Goal: Transaction & Acquisition: Purchase product/service

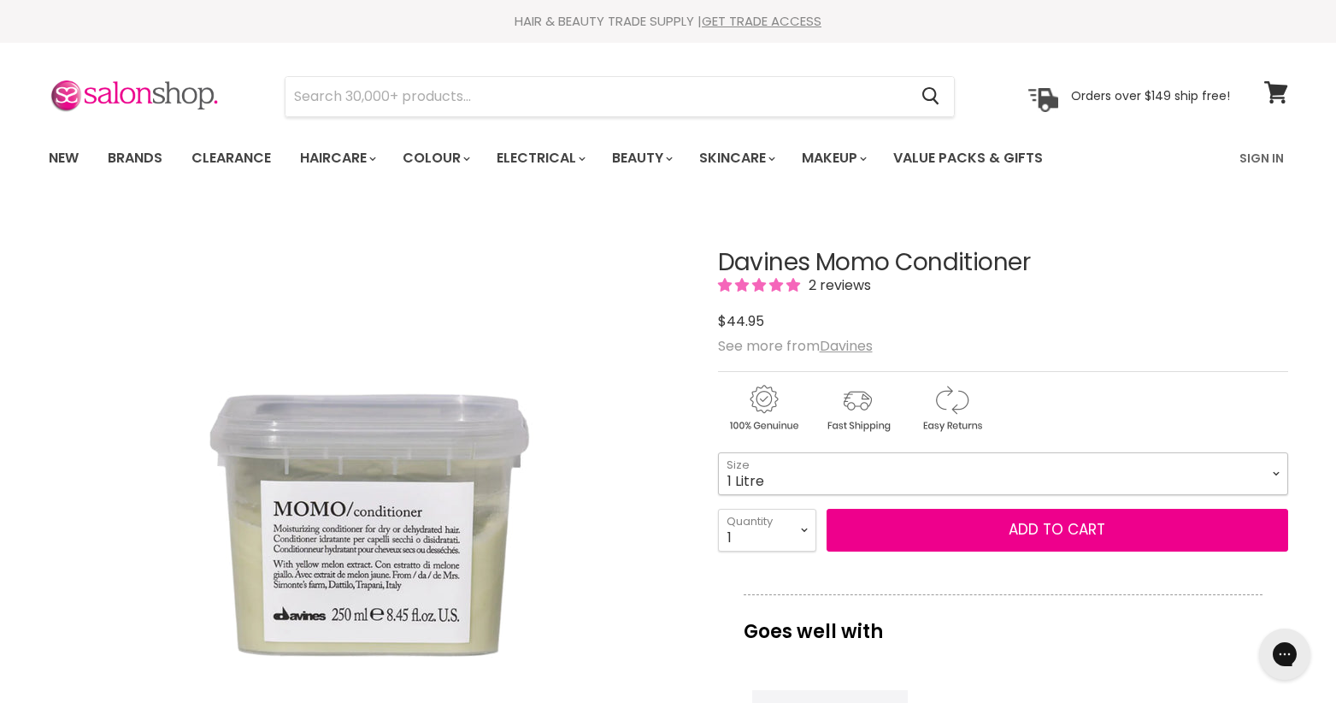
select select "1 Litre"
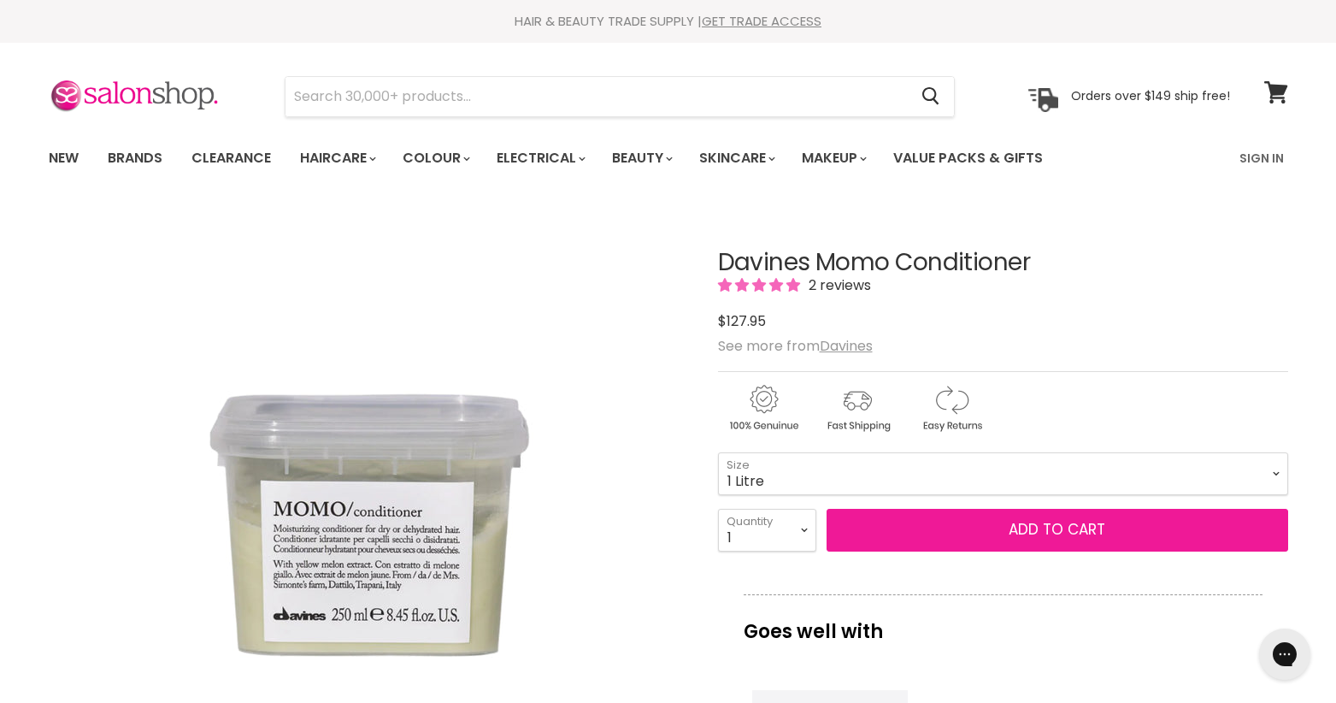
click at [1052, 542] on button "Add to cart" at bounding box center [1058, 530] width 462 height 43
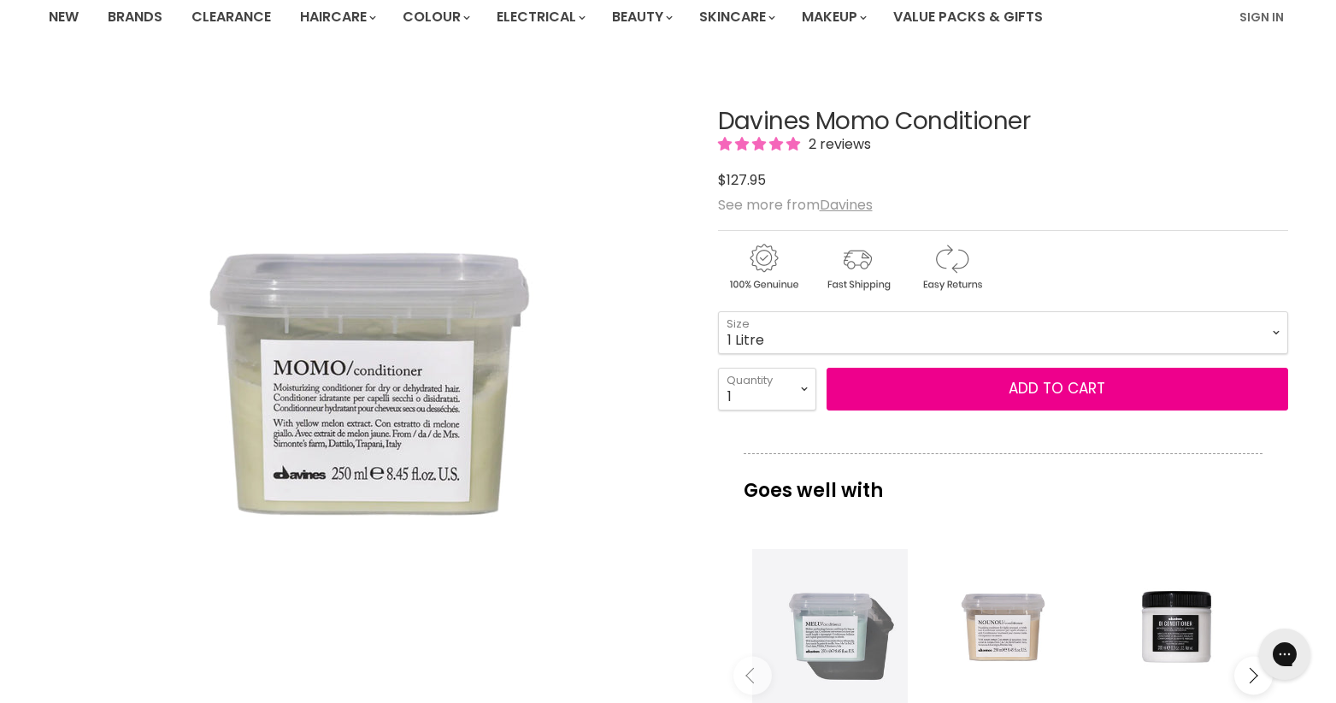
scroll to position [272, 0]
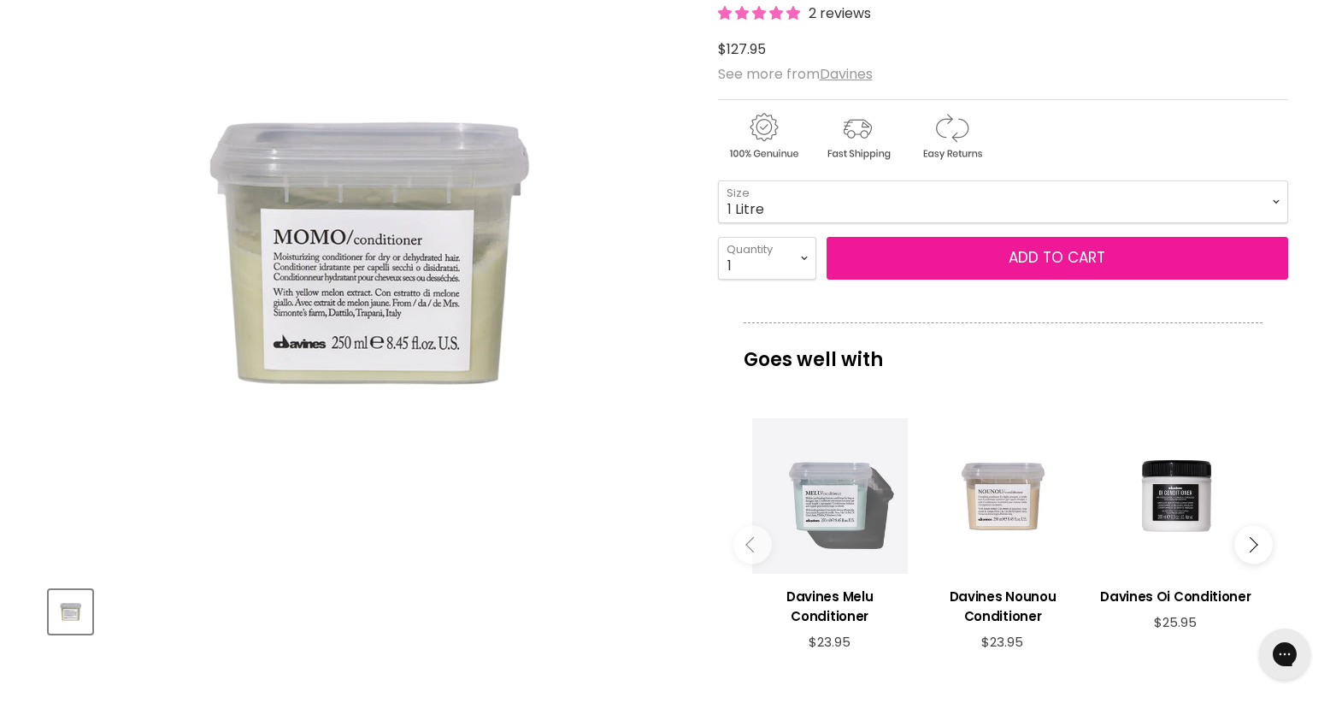
click at [1079, 262] on button "Add to cart" at bounding box center [1058, 258] width 462 height 43
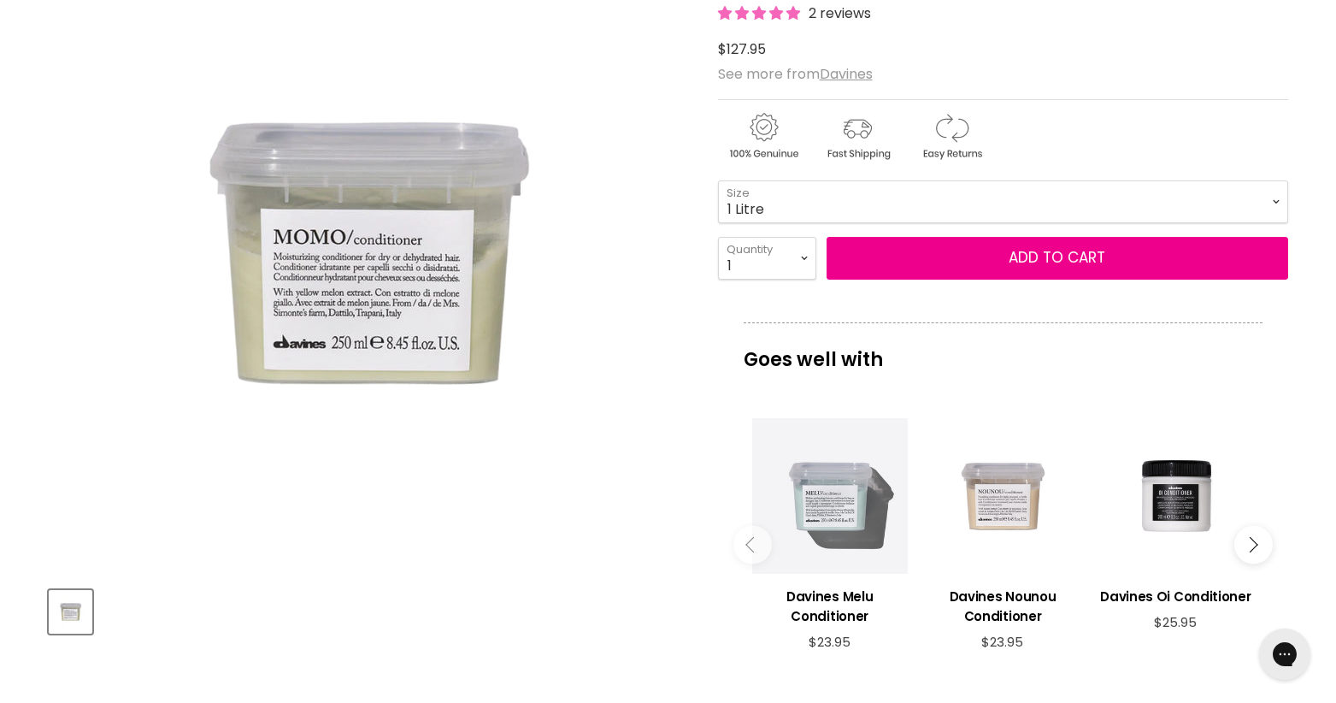
scroll to position [0, 0]
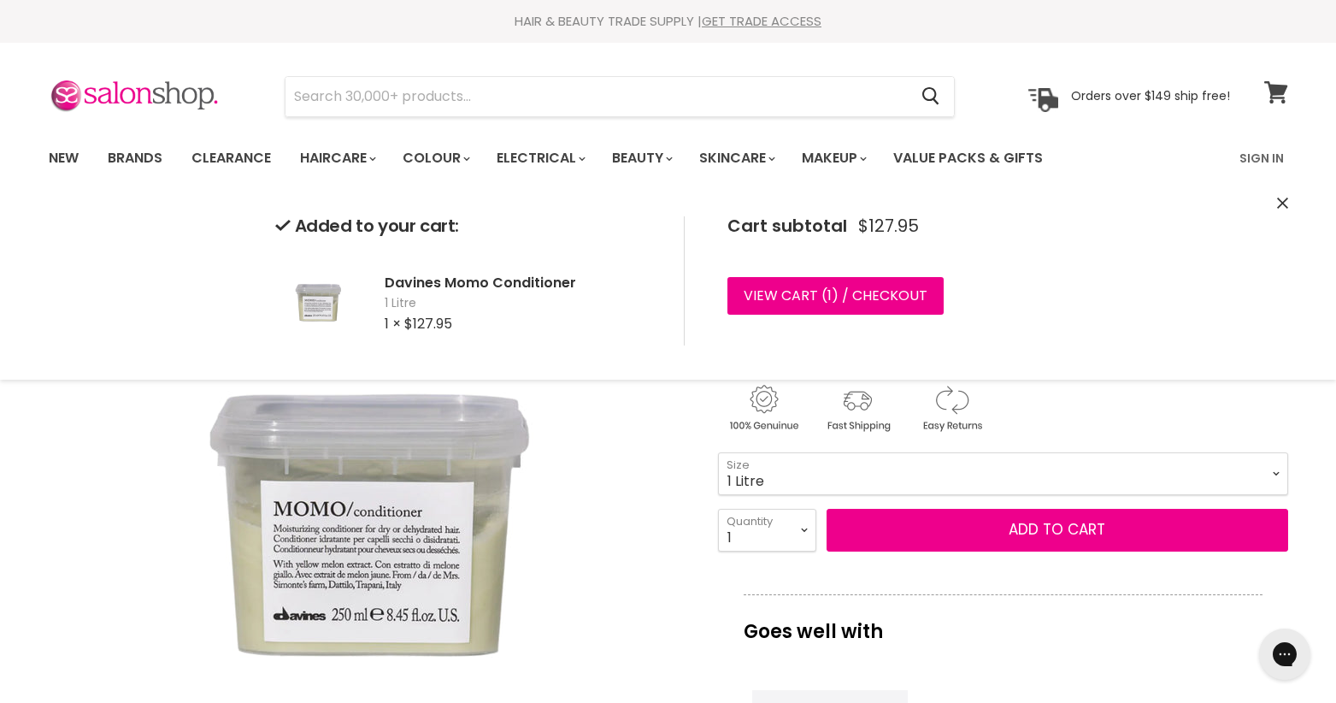
click at [1282, 95] on icon at bounding box center [1276, 92] width 24 height 22
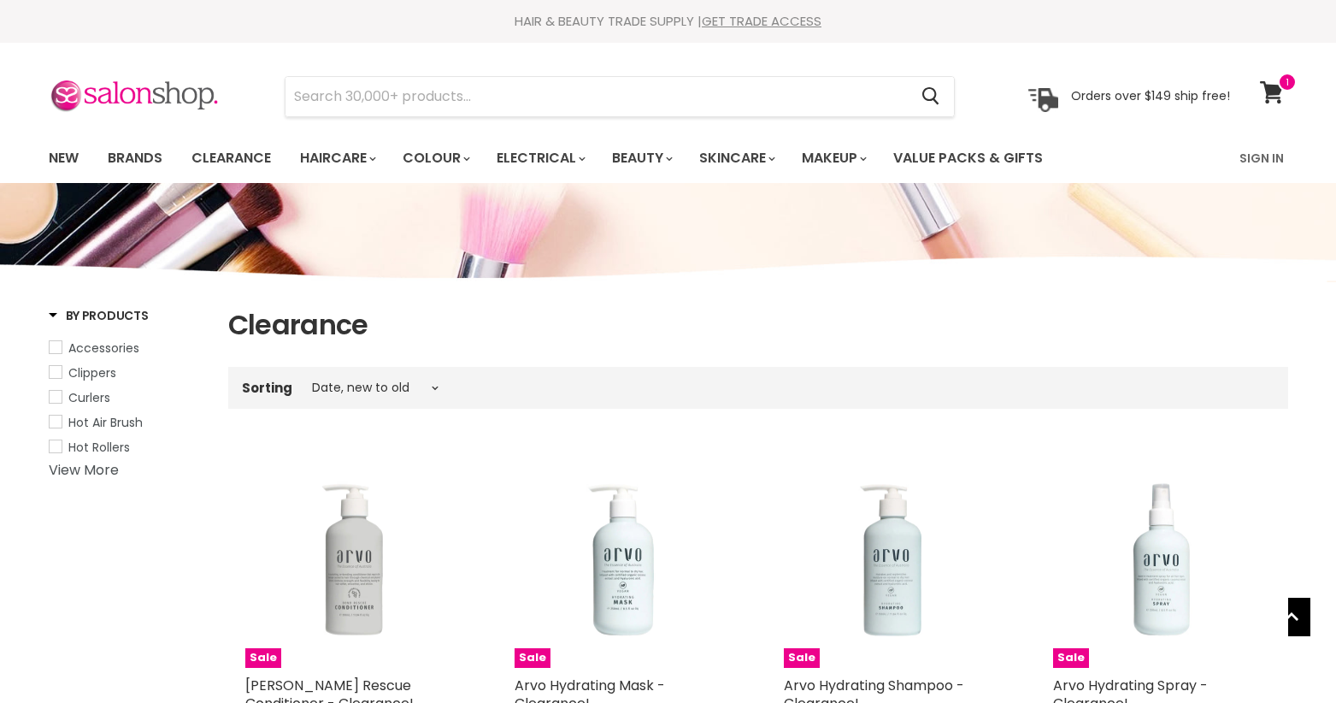
select select "created-descending"
click at [753, 92] on input "Search" at bounding box center [597, 96] width 623 height 39
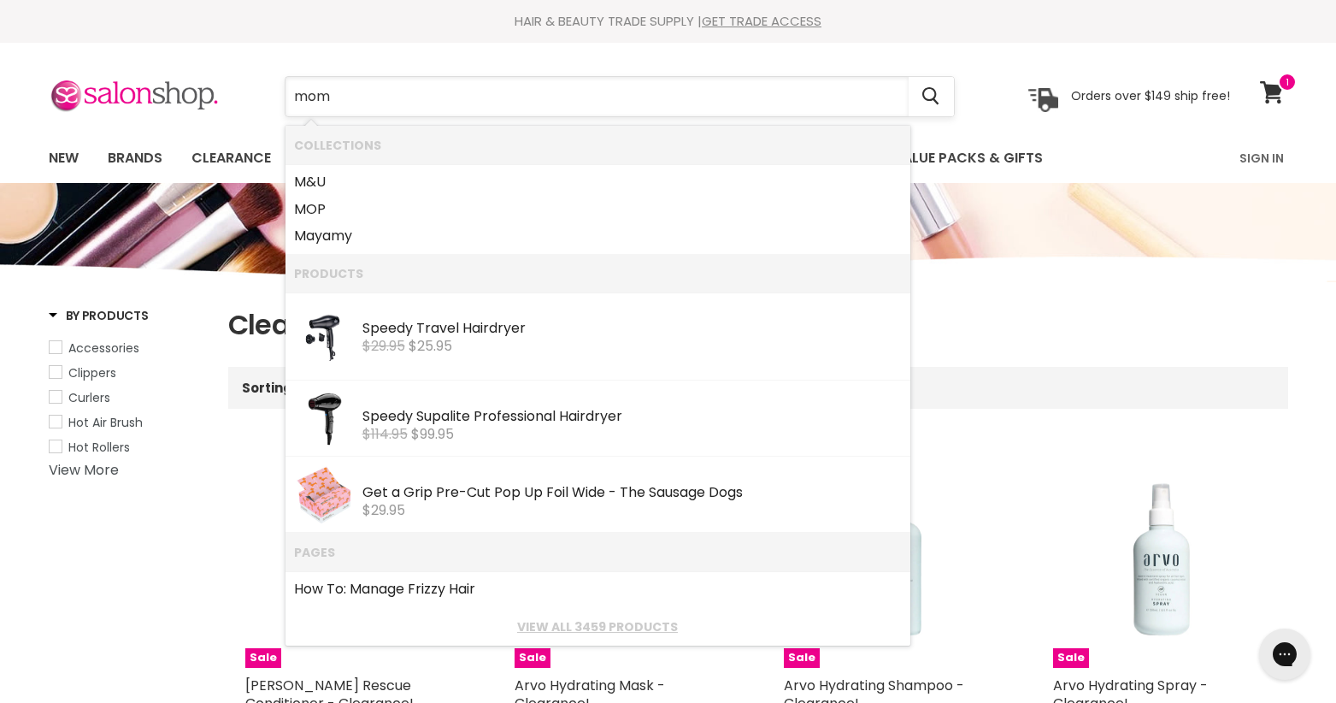
type input "momu"
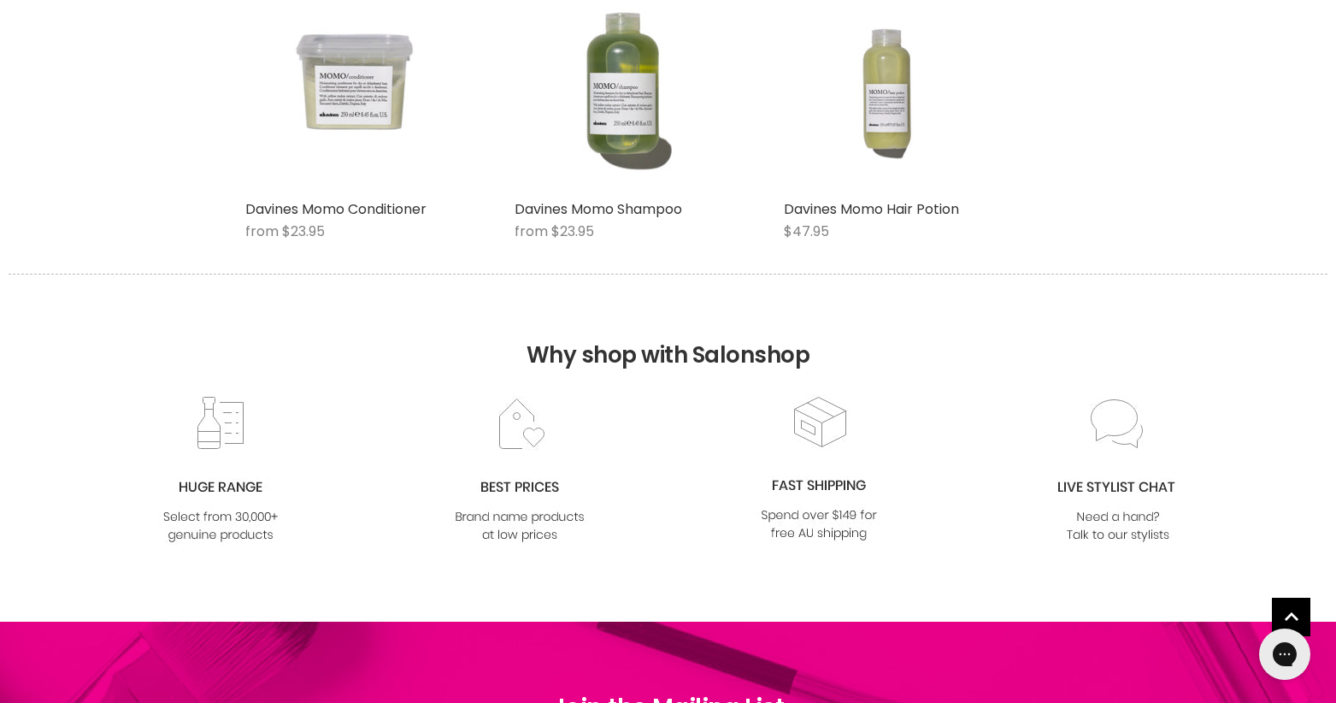
scroll to position [278, 0]
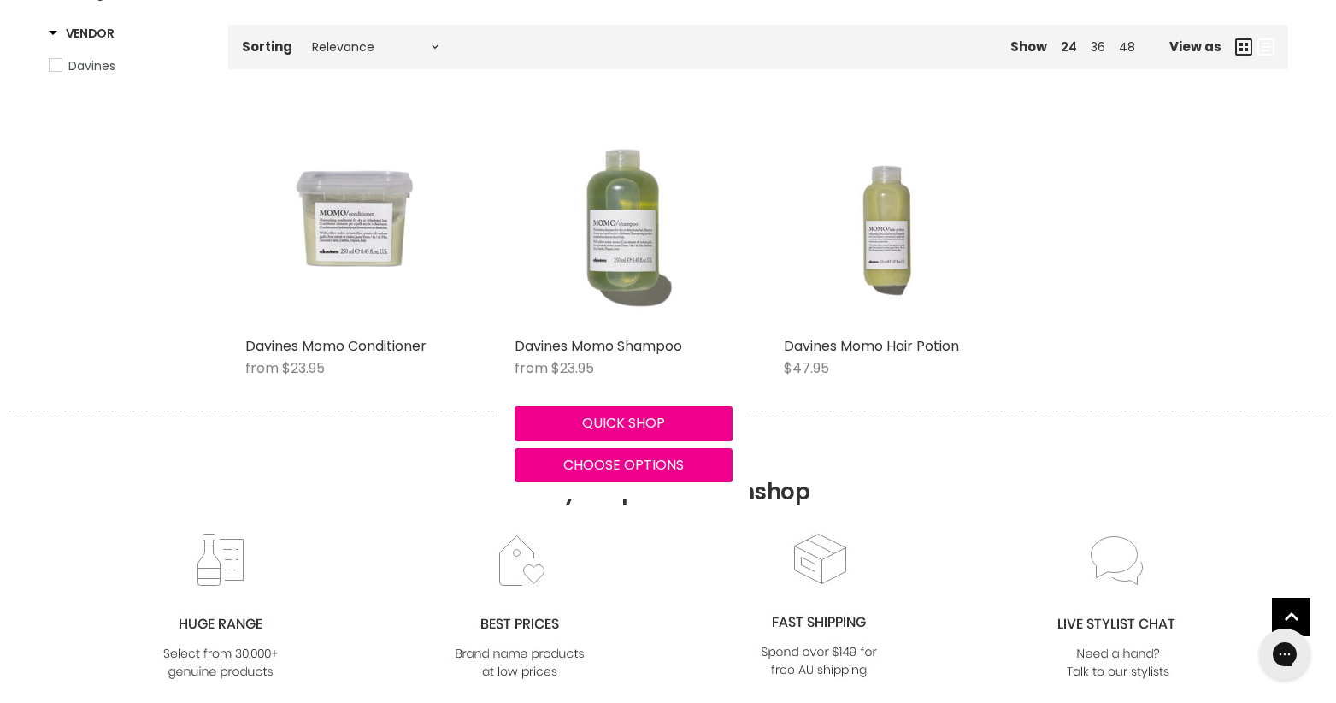
click at [612, 256] on img "Main content" at bounding box center [624, 219] width 218 height 218
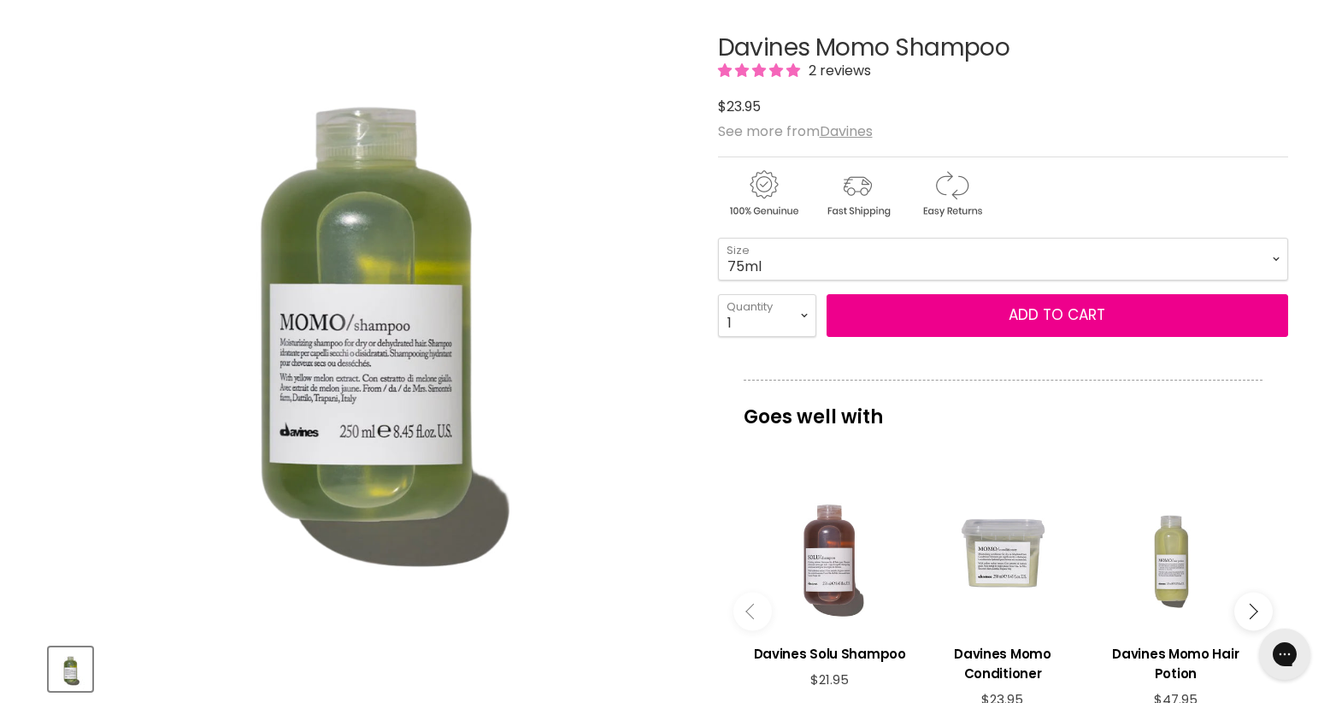
scroll to position [77, 0]
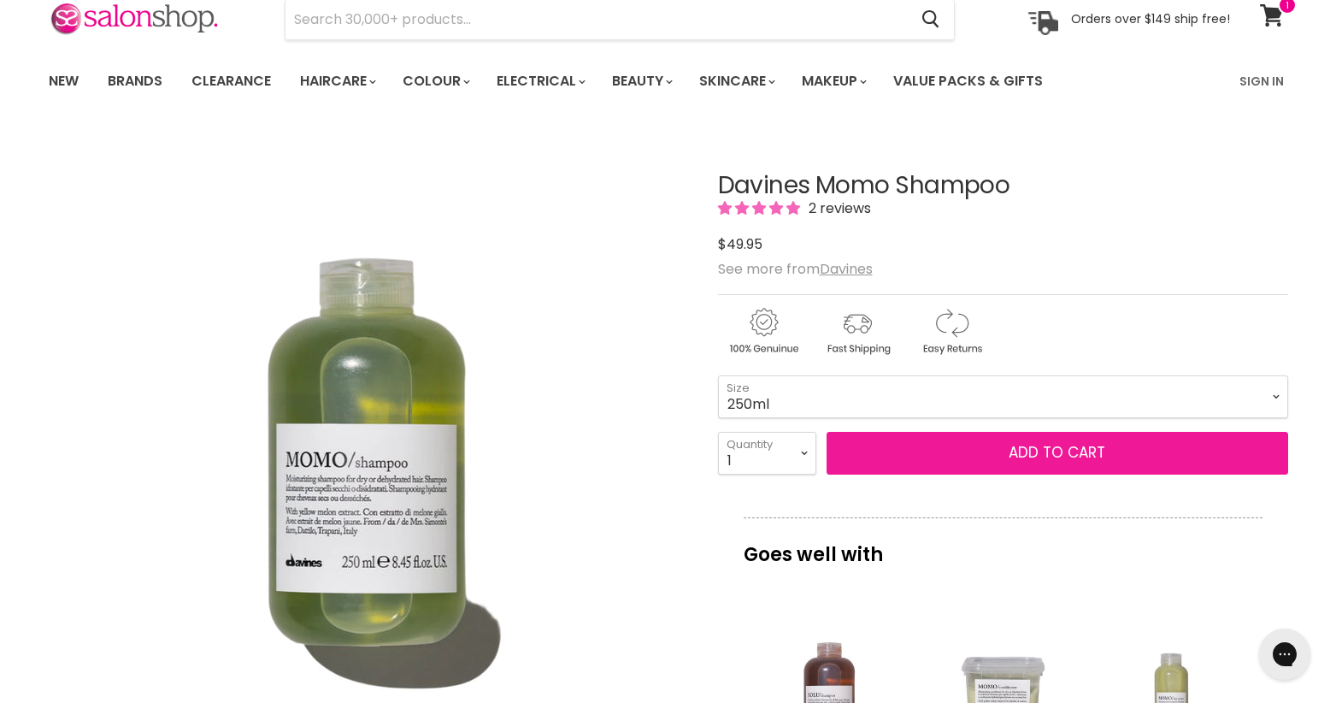
click at [1043, 458] on button "Add to cart" at bounding box center [1058, 453] width 462 height 43
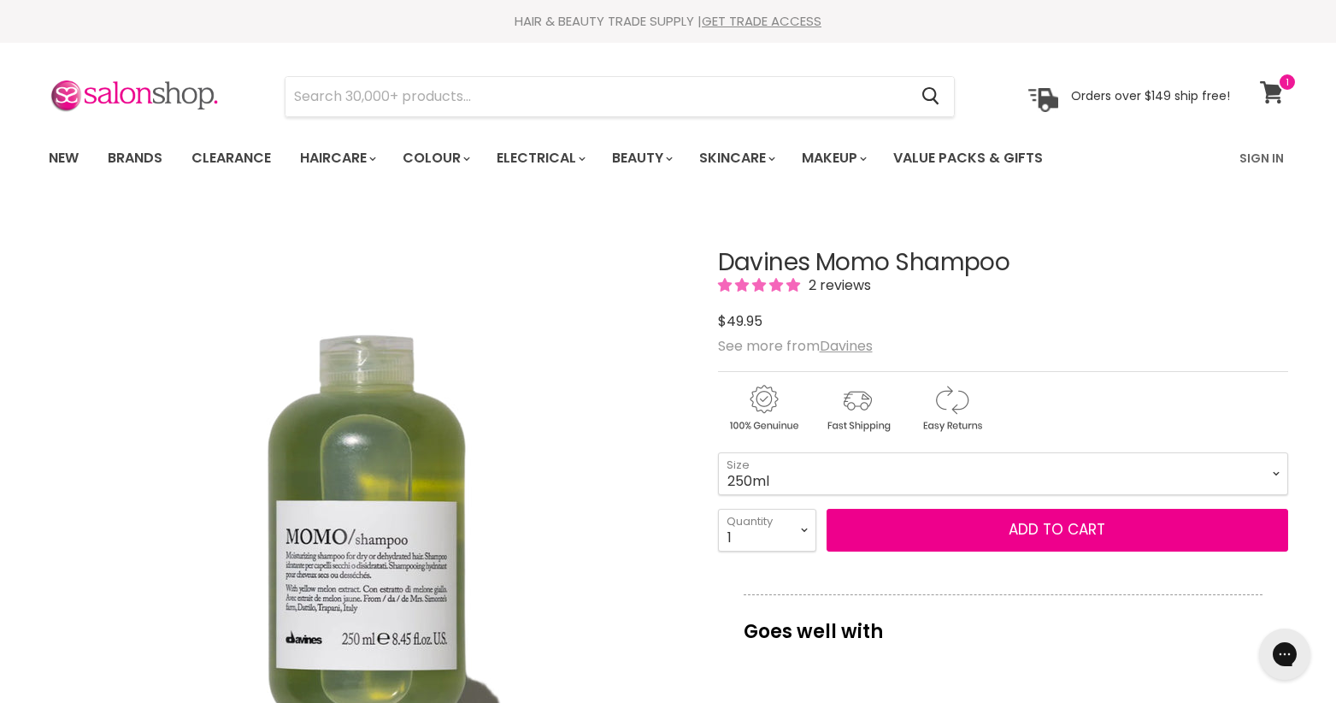
click at [1273, 85] on icon at bounding box center [1271, 92] width 23 height 22
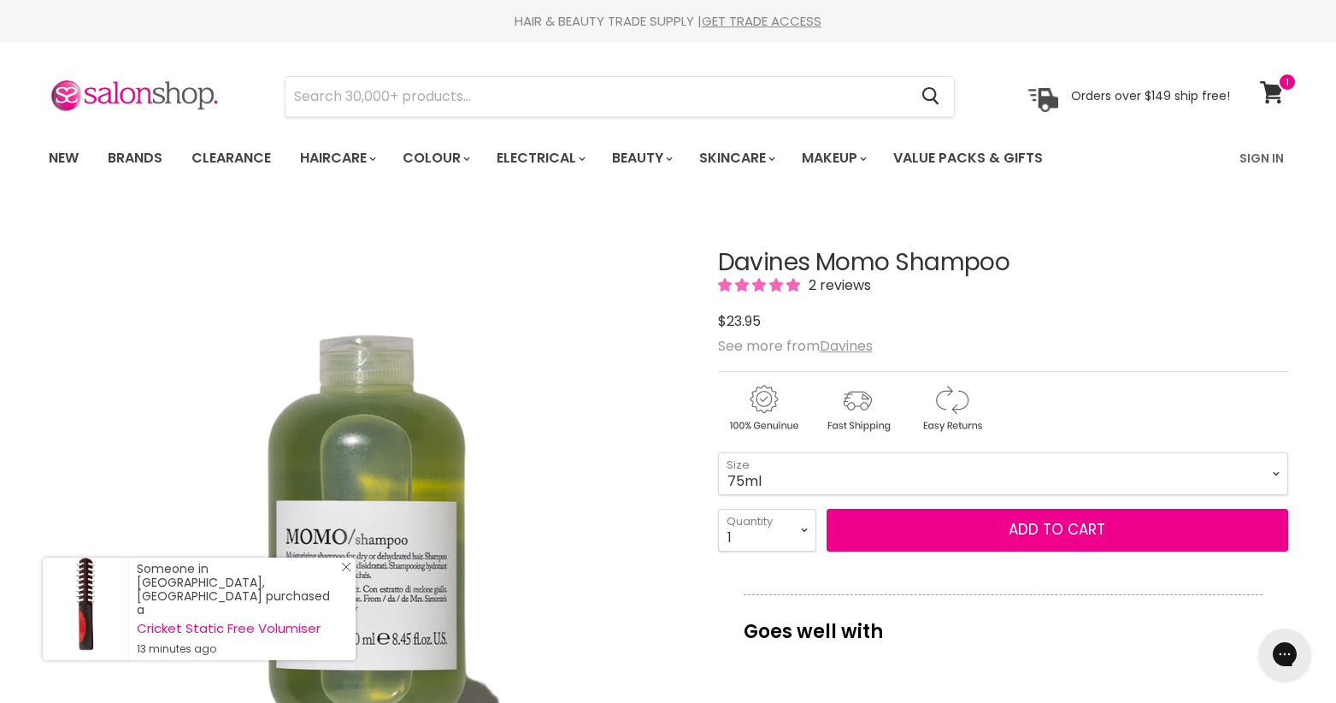
click at [345, 572] on icon "Close Icon" at bounding box center [346, 567] width 10 height 10
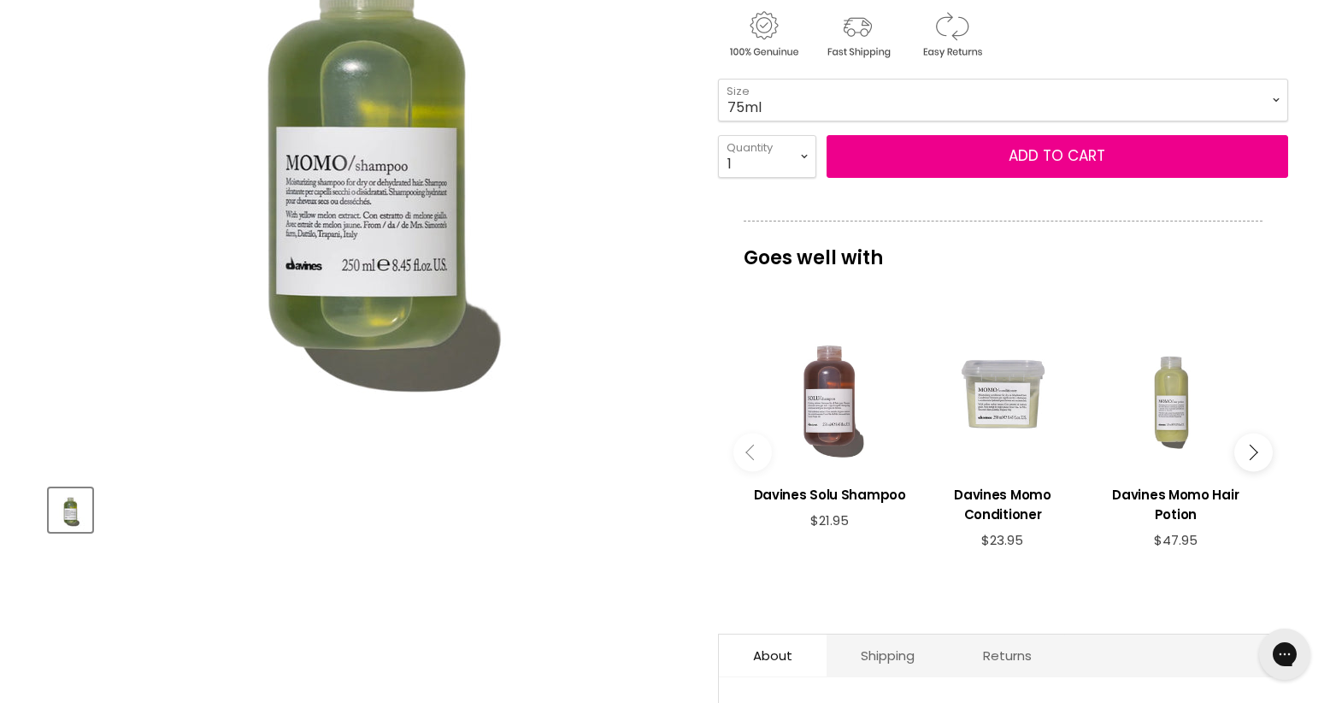
scroll to position [239, 0]
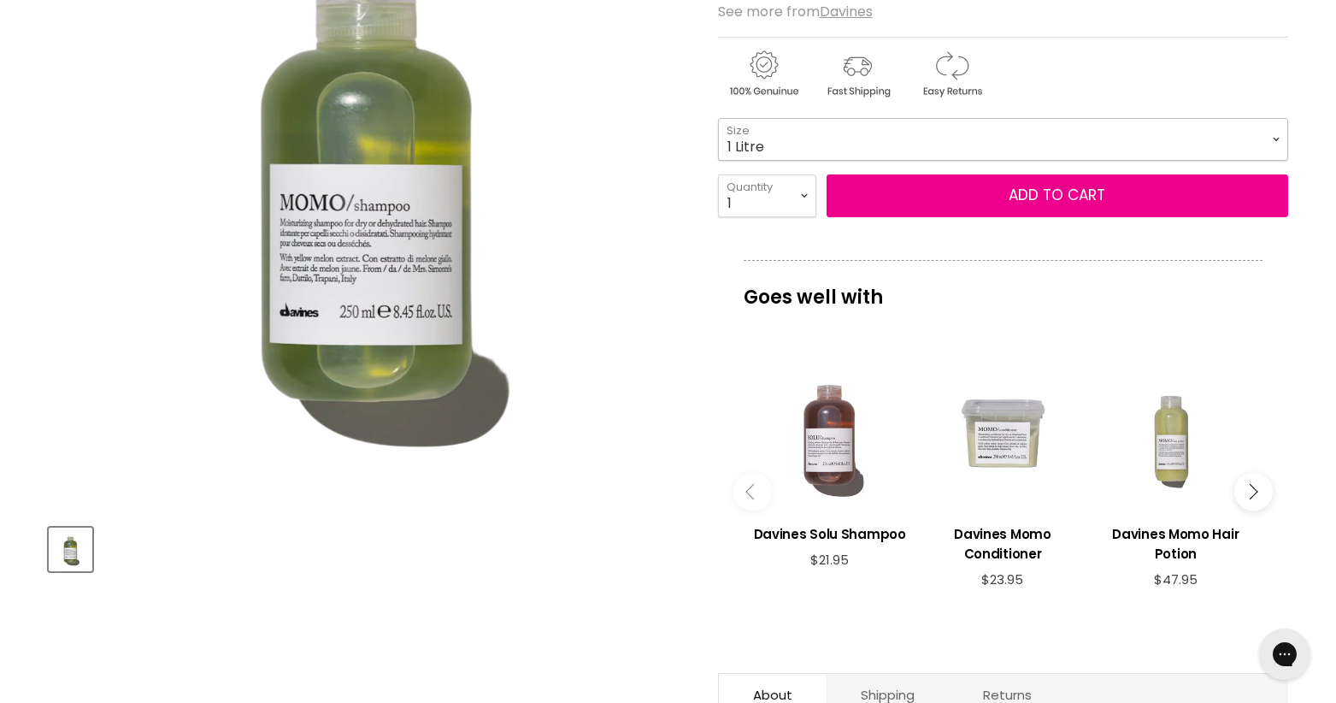
scroll to position [15, 0]
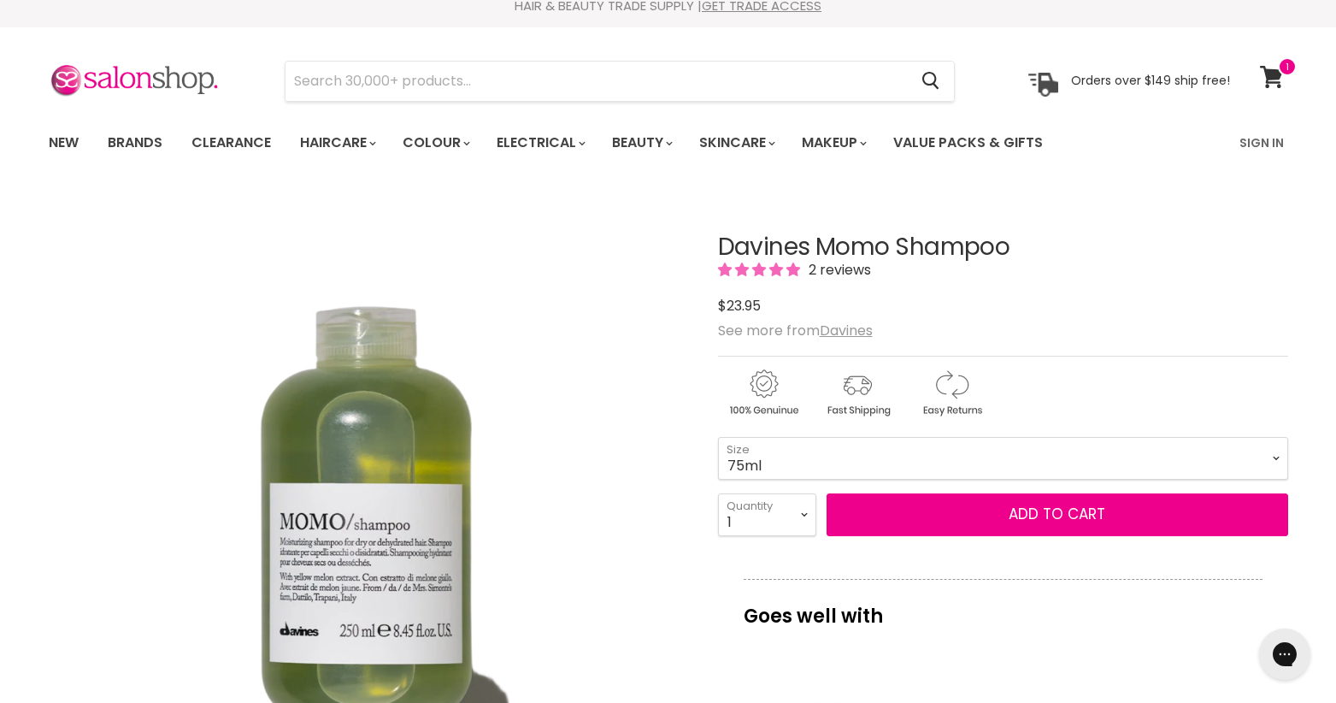
click at [661, 655] on img "Davines Momo Shampoo image. Click or Scroll to Zoom." at bounding box center [367, 510] width 639 height 639
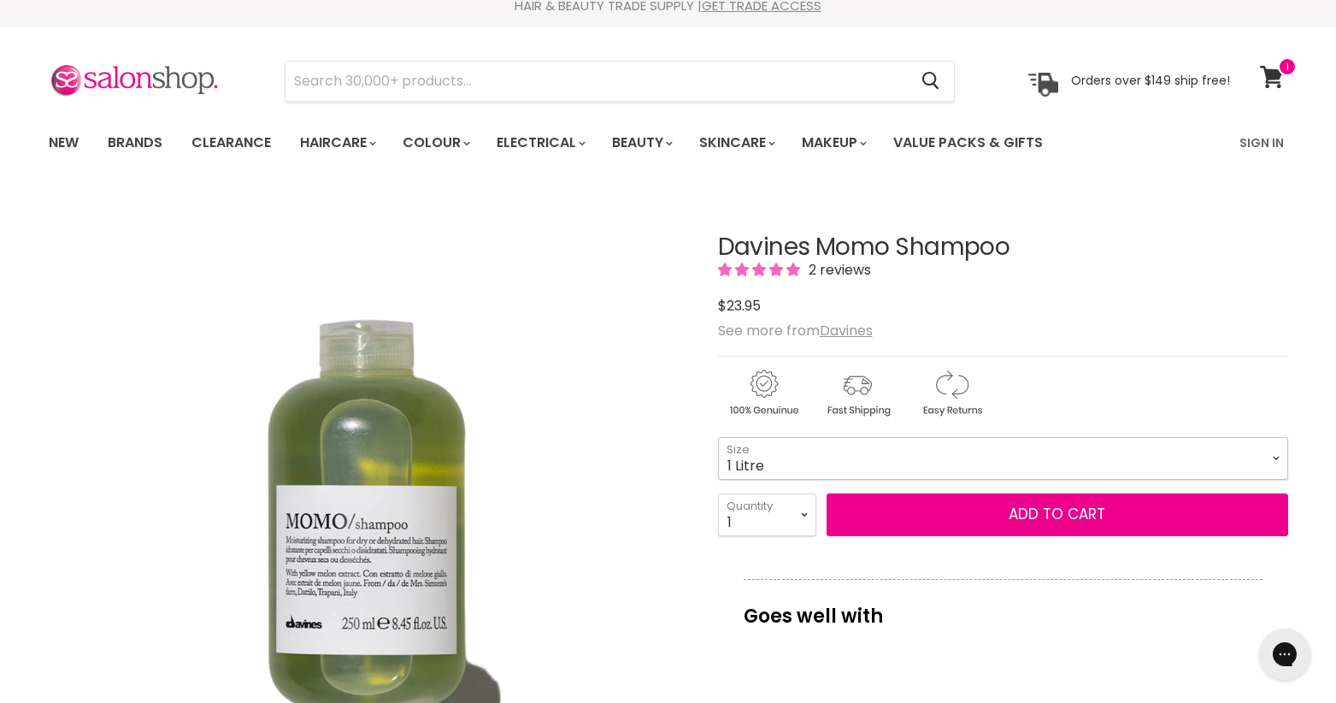
select select "1 Litre"
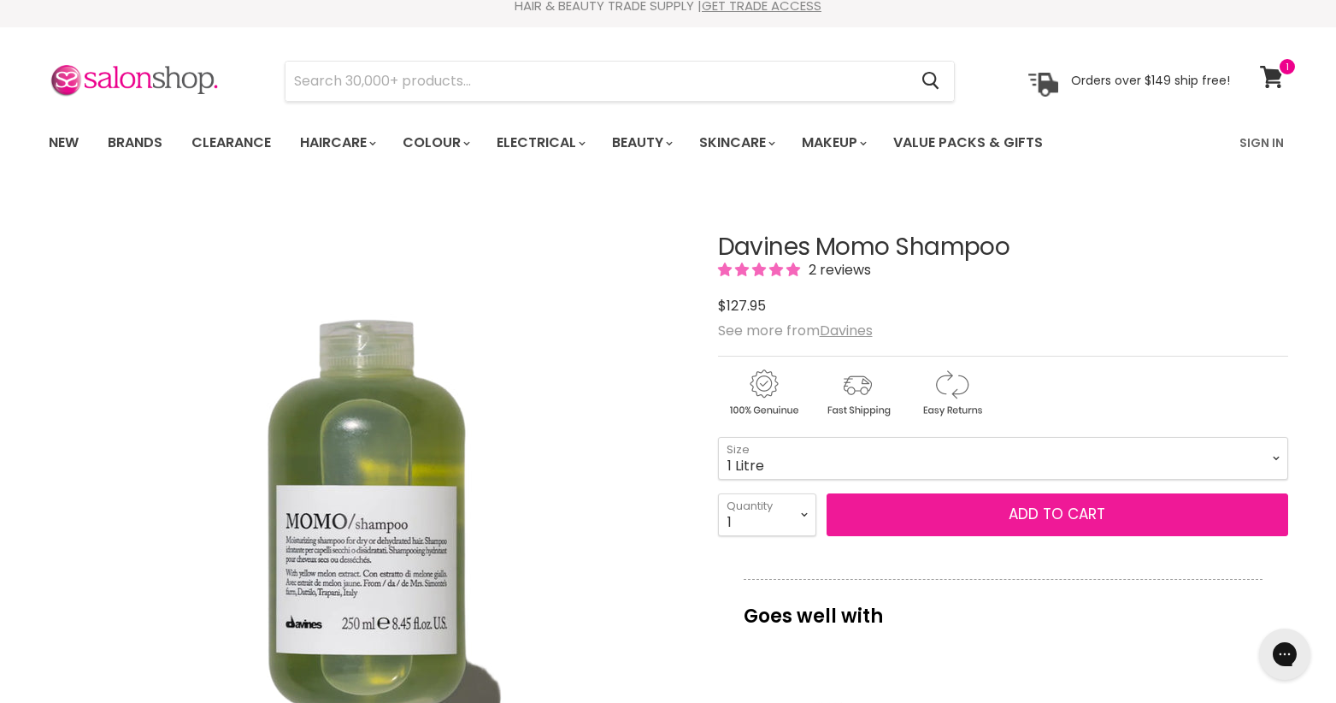
click at [1046, 504] on button "Add to cart" at bounding box center [1058, 514] width 462 height 43
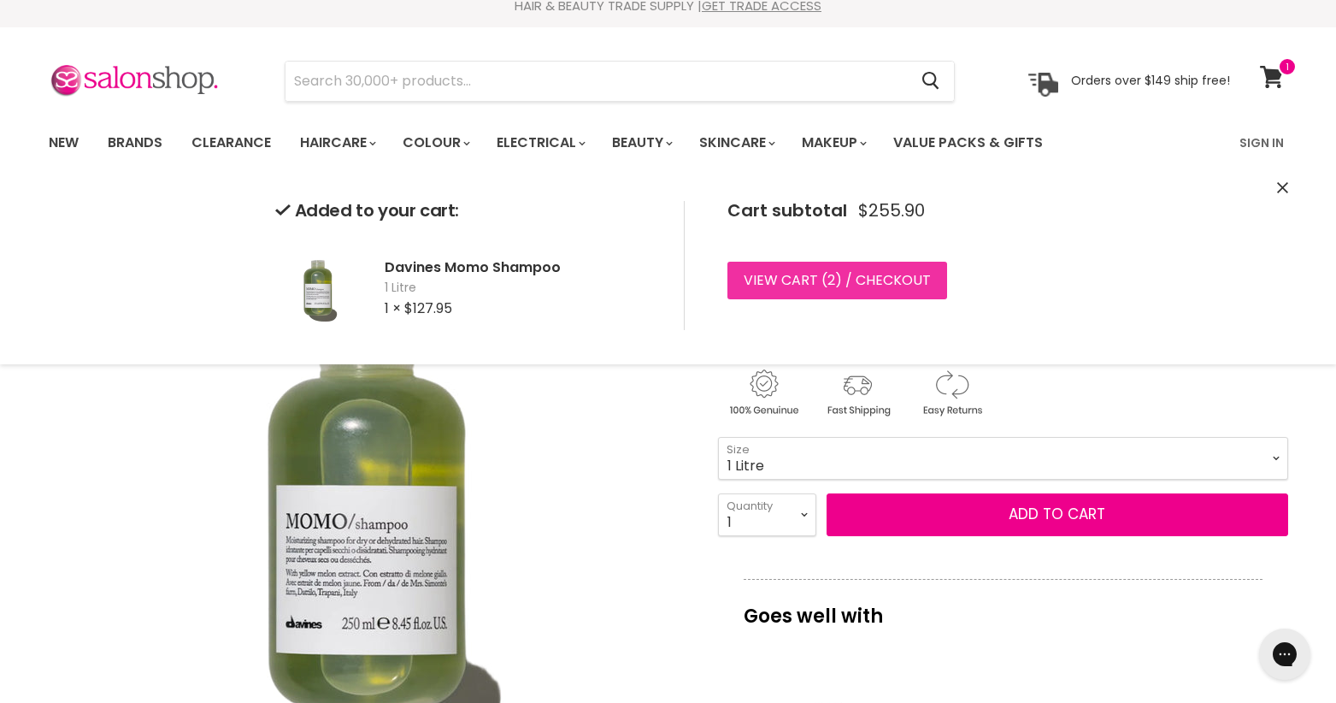
click at [814, 282] on link "View cart ( 2 ) / Checkout" at bounding box center [838, 281] width 220 height 38
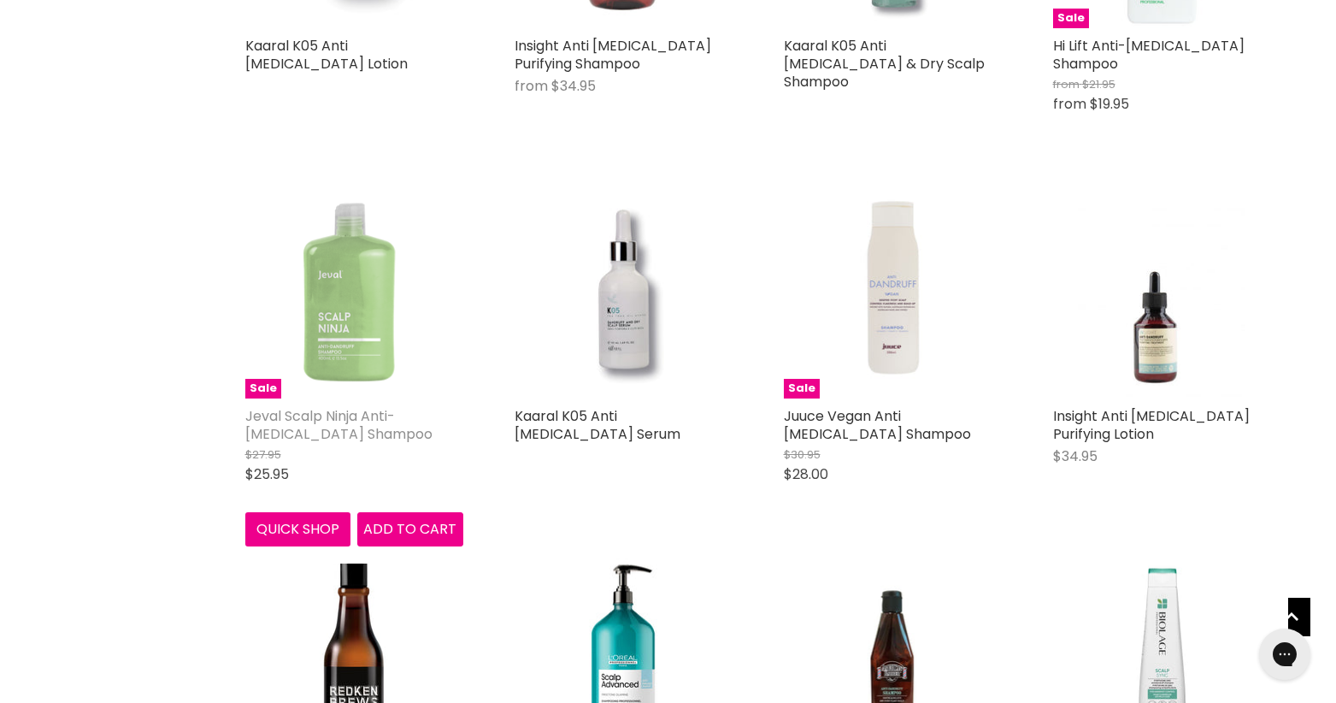
scroll to position [779, 0]
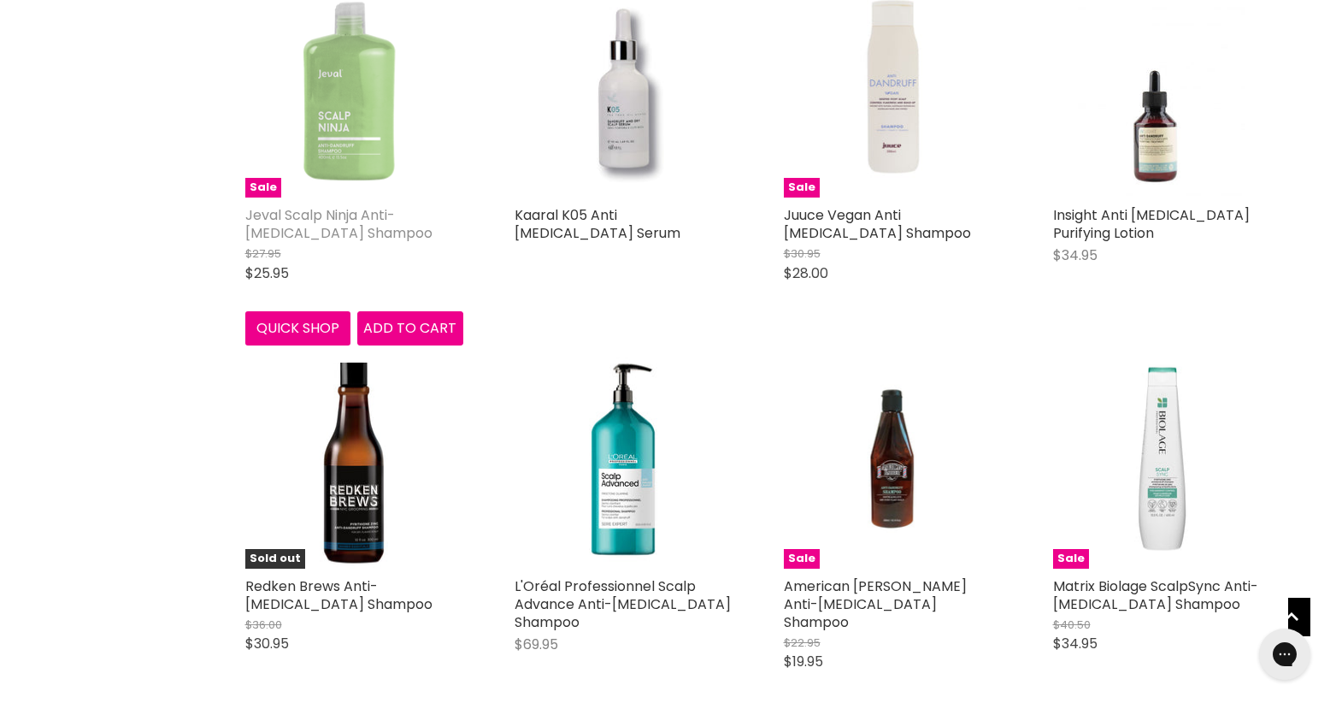
click at [342, 205] on link "Jeval Scalp Ninja Anti- [MEDICAL_DATA] Shampoo" at bounding box center [338, 224] width 187 height 38
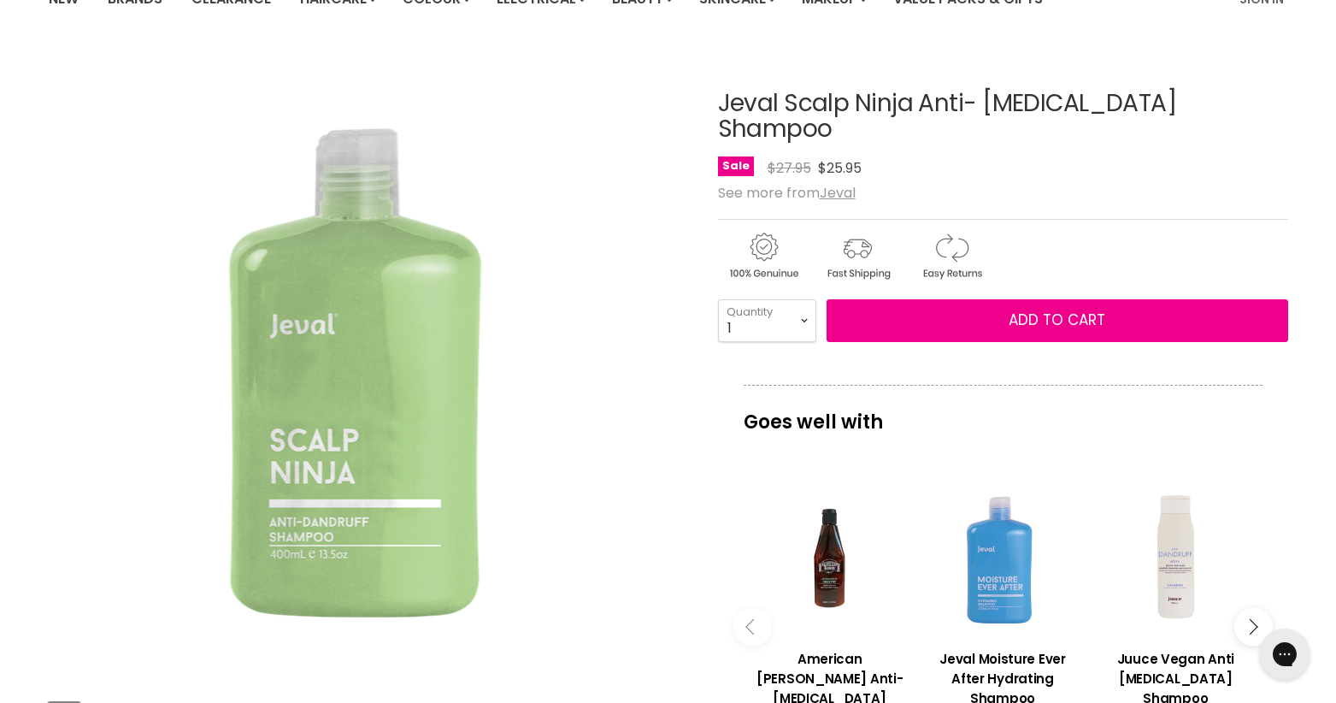
scroll to position [141, 0]
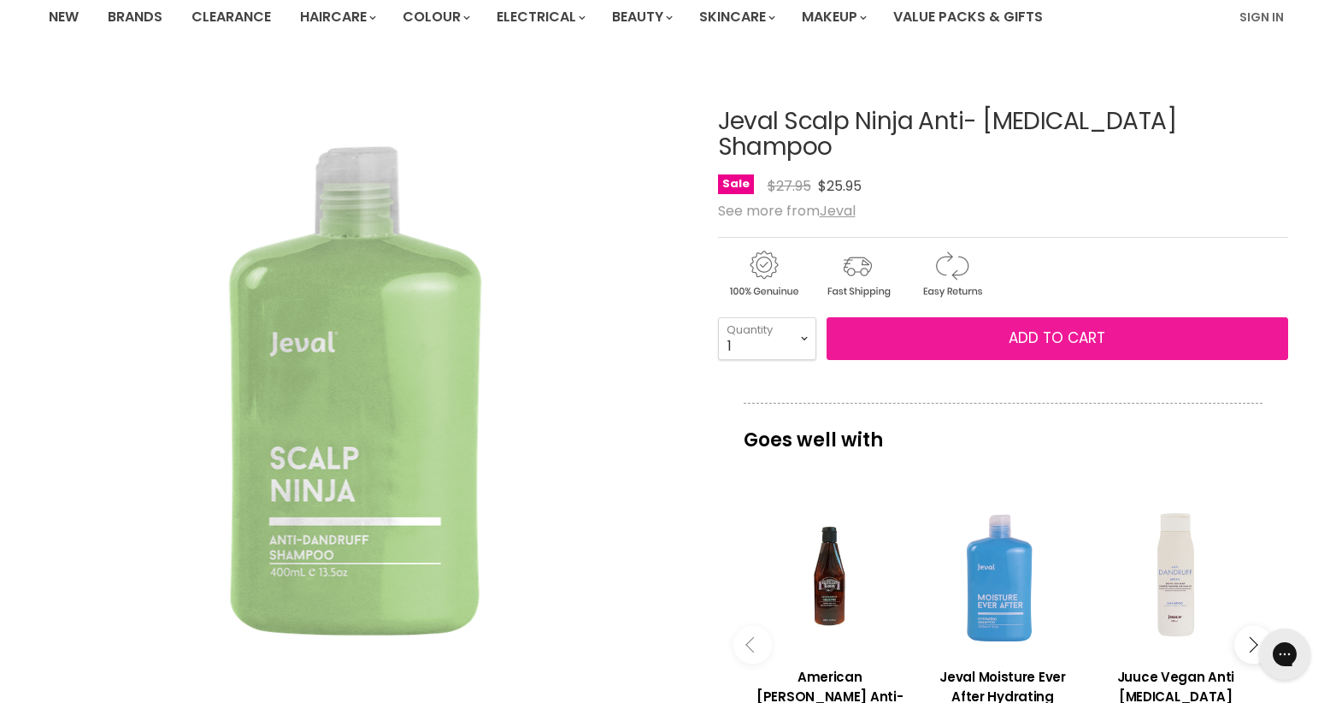
click at [1064, 327] on span "Add to cart" at bounding box center [1057, 337] width 97 height 21
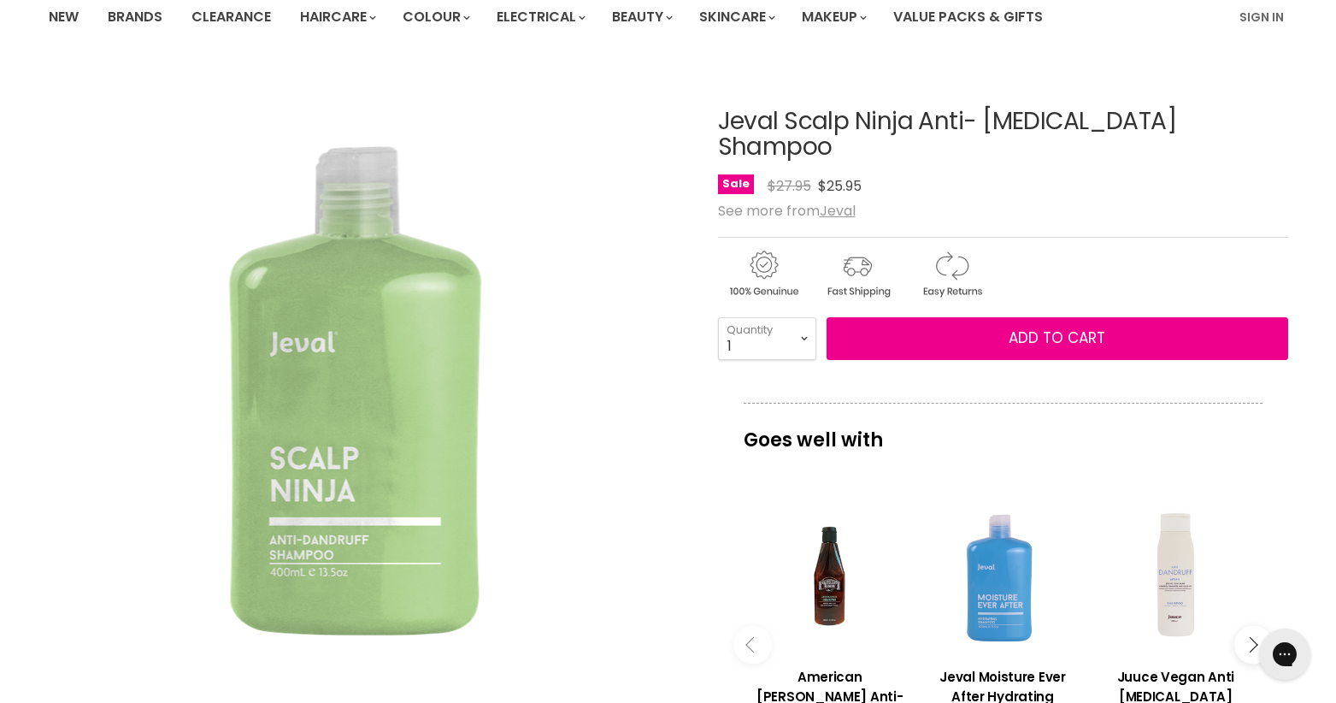
scroll to position [0, 0]
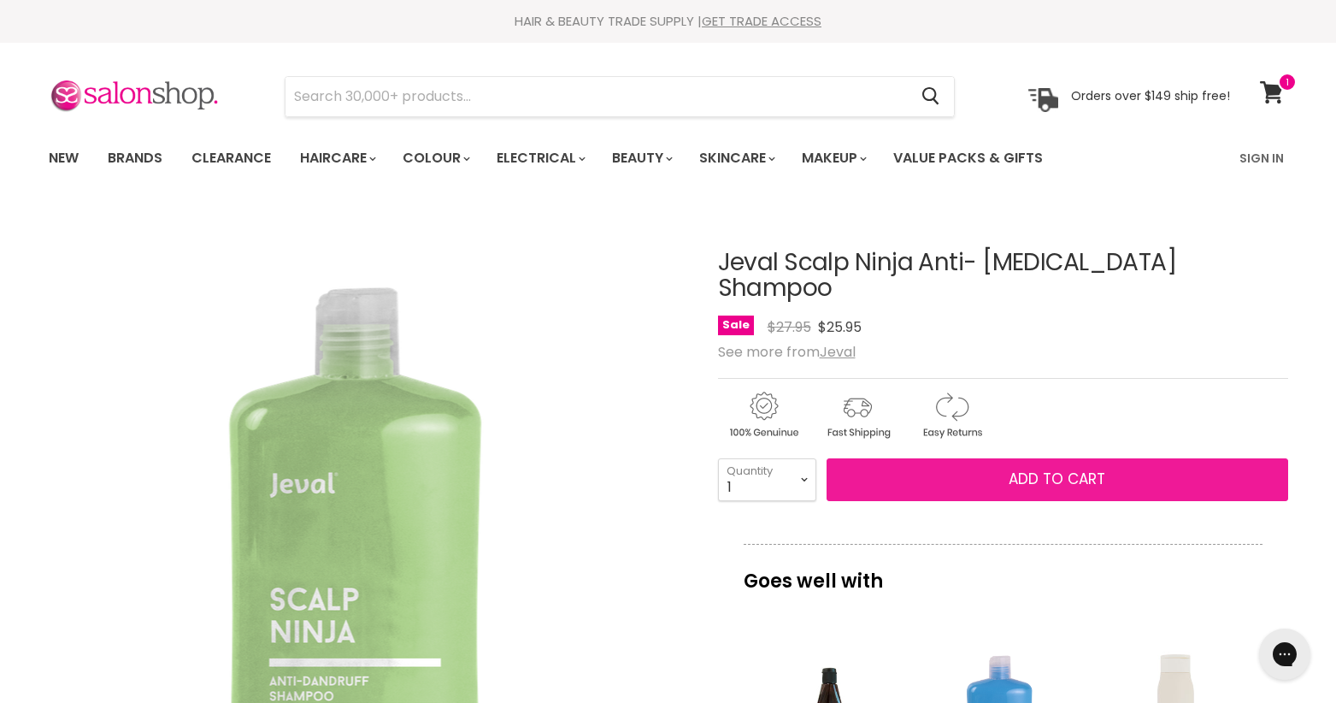
click at [1035, 469] on span "Add to cart" at bounding box center [1057, 479] width 97 height 21
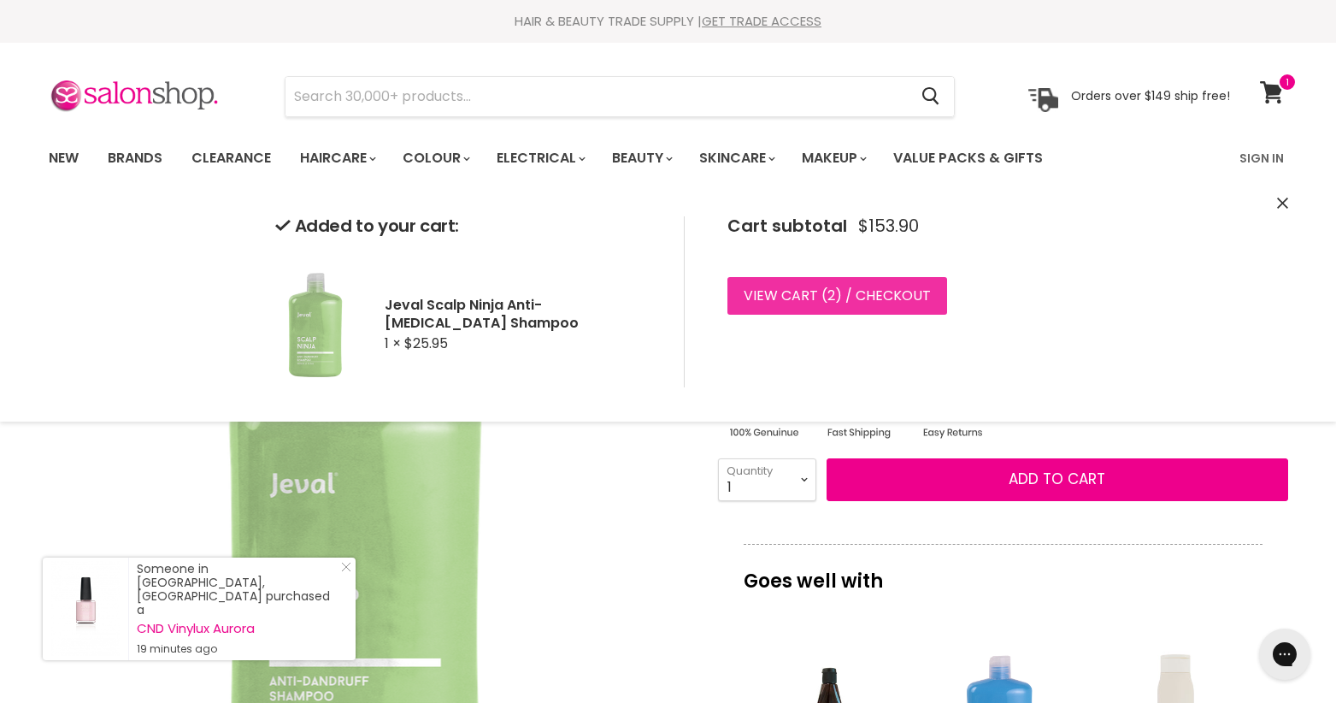
click at [858, 289] on link "View cart ( 2 ) / Checkout" at bounding box center [838, 296] width 220 height 38
